Goal: Find specific page/section: Find specific page/section

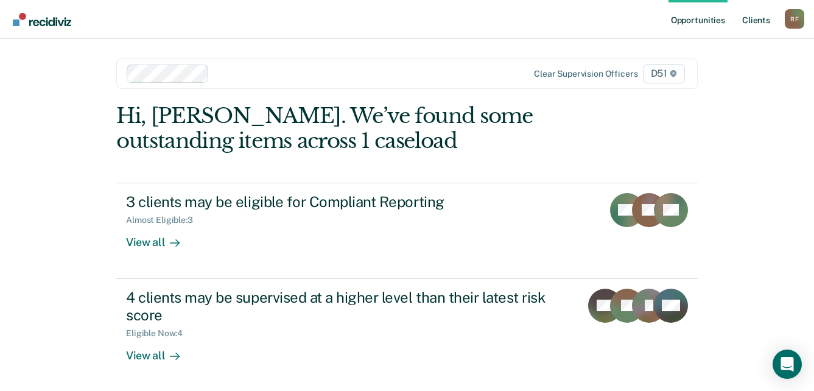
click at [762, 18] on link "Client s" at bounding box center [756, 19] width 33 height 39
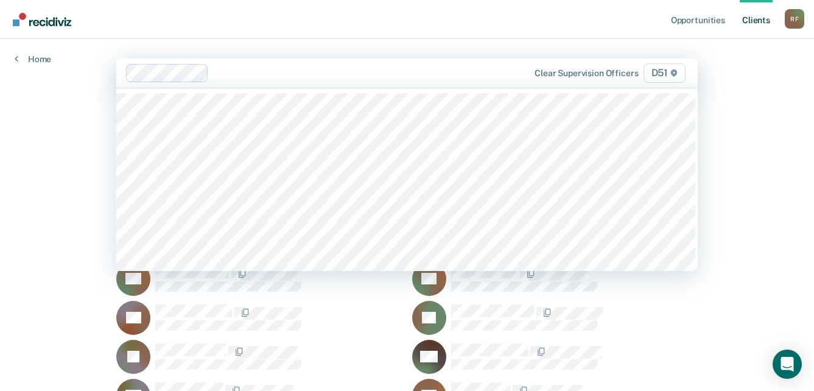
click at [244, 77] on div at bounding box center [366, 73] width 305 height 14
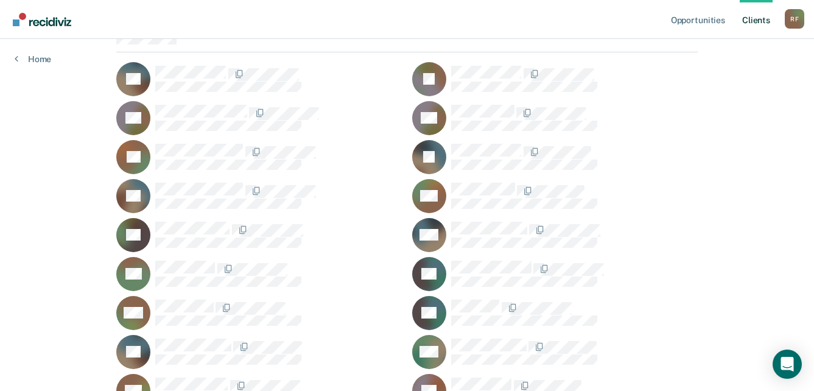
scroll to position [1827, 0]
